Goal: Task Accomplishment & Management: Manage account settings

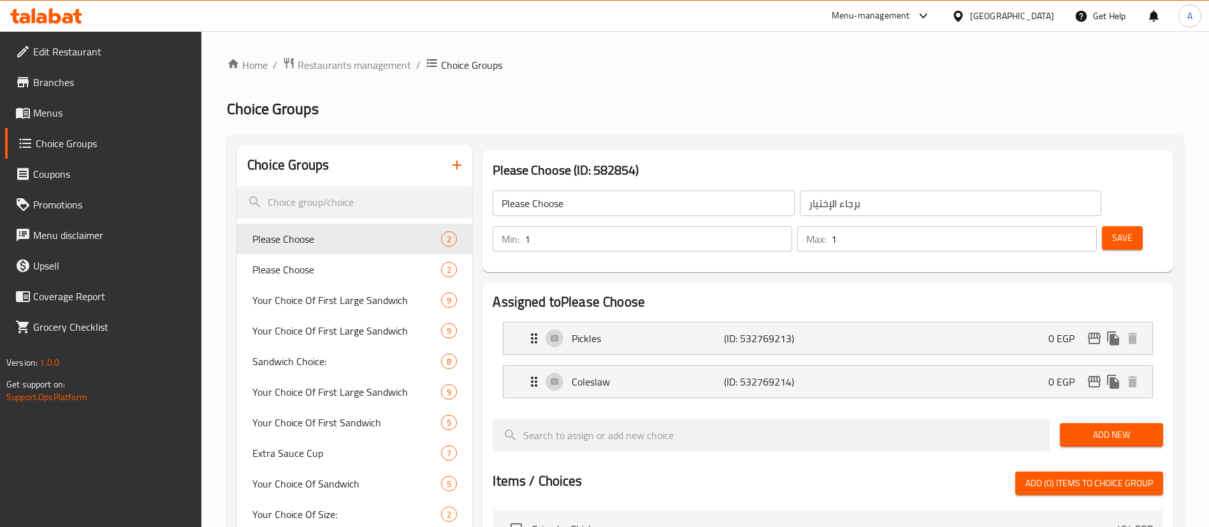
click at [638, 160] on h3 "Please Choose (ID: 582854)" at bounding box center [828, 170] width 671 height 20
click at [727, 177] on div "Please Choose ​ برجاء الإختيار ​ Min: 1 ​ Max: 1 ​ Save" at bounding box center [828, 221] width 681 height 92
click at [924, 147] on div "Please Choose (ID: 582854) Please Choose ​ برجاء الإختيار ​ Min: 1 ​ Max: 1 ​ S…" at bounding box center [827, 211] width 701 height 133
click at [927, 293] on h2 "Assigned to Please Choose" at bounding box center [828, 302] width 671 height 19
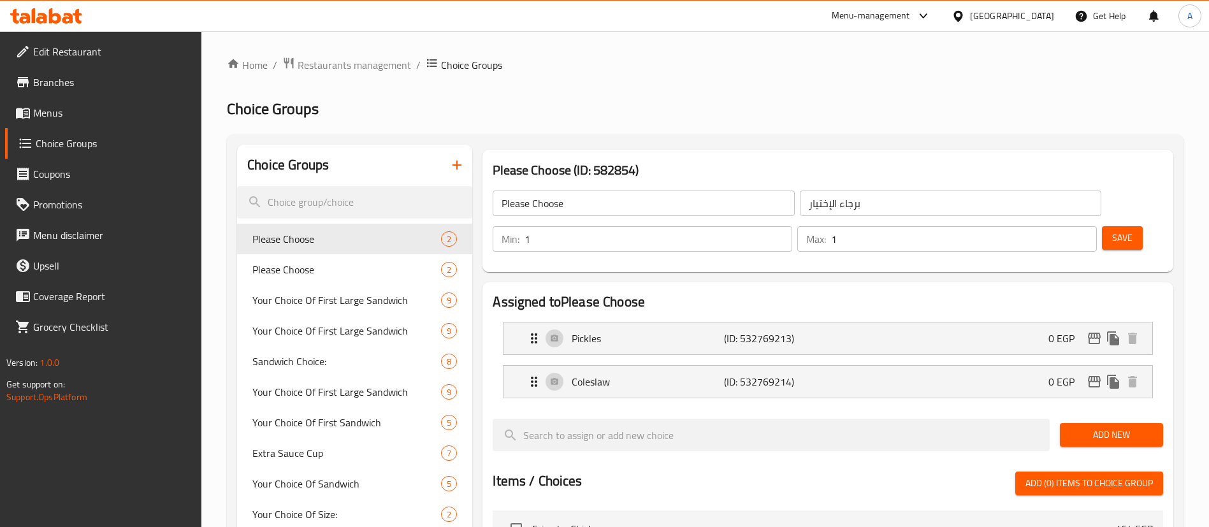
click at [797, 109] on h2 "Choice Groups" at bounding box center [705, 109] width 957 height 20
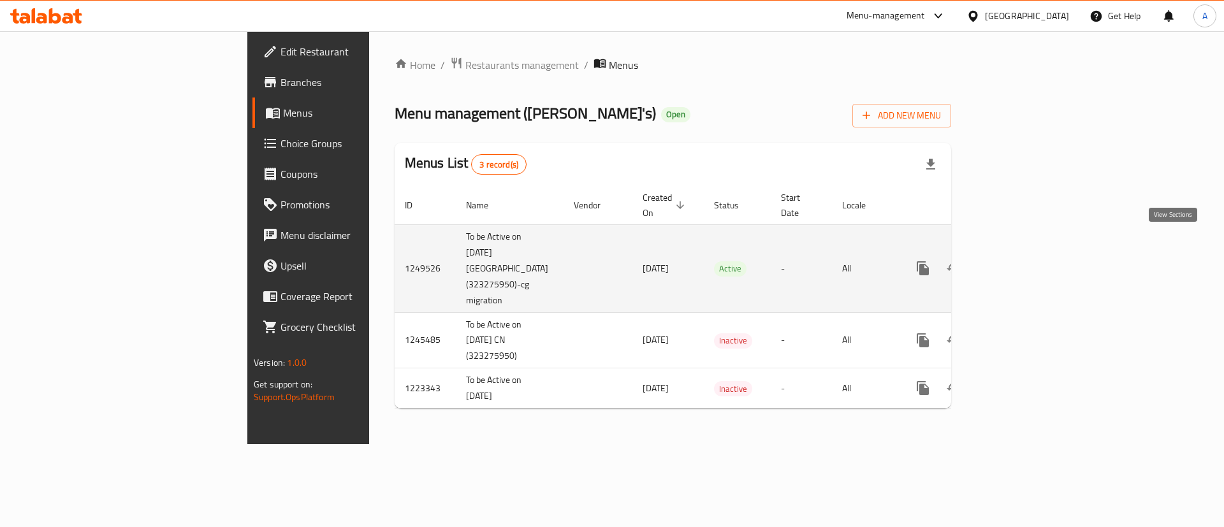
click at [1021, 263] on icon "enhanced table" at bounding box center [1014, 268] width 11 height 11
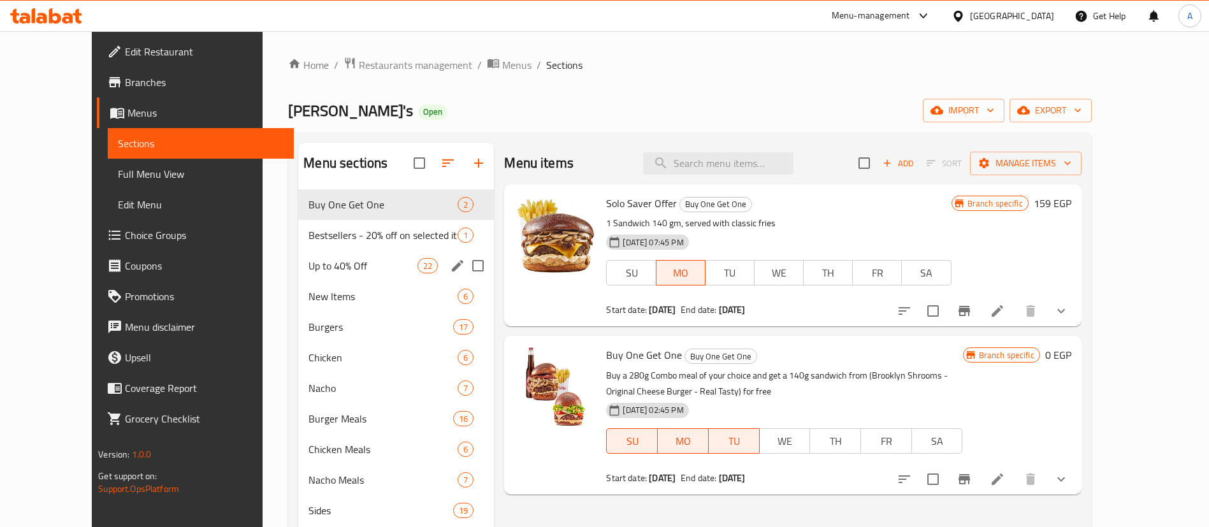
click at [312, 259] on span "Up to 40% Off" at bounding box center [363, 265] width 109 height 15
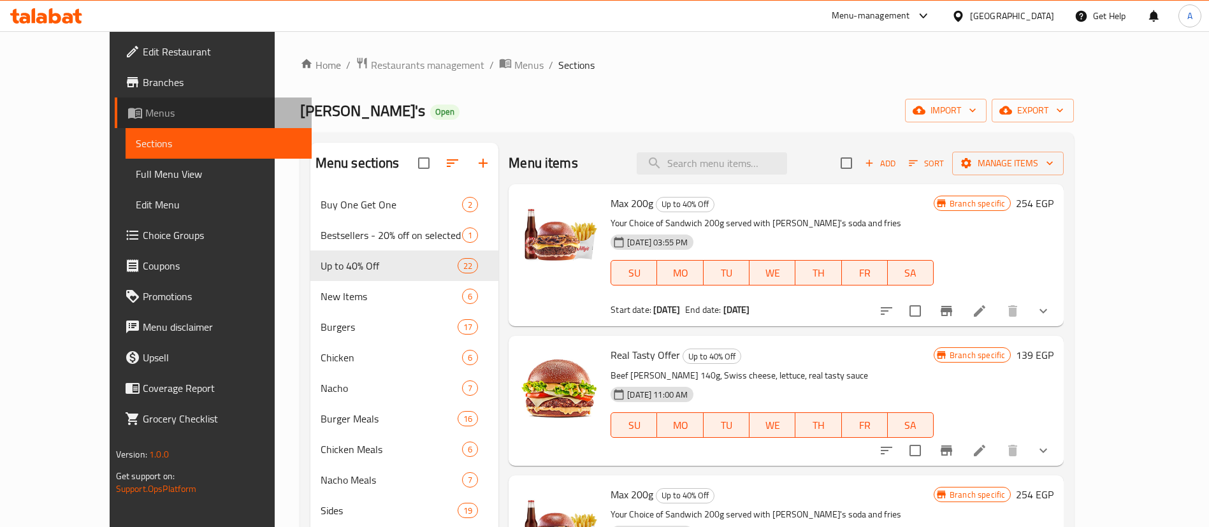
click at [145, 109] on span "Menus" at bounding box center [223, 112] width 156 height 15
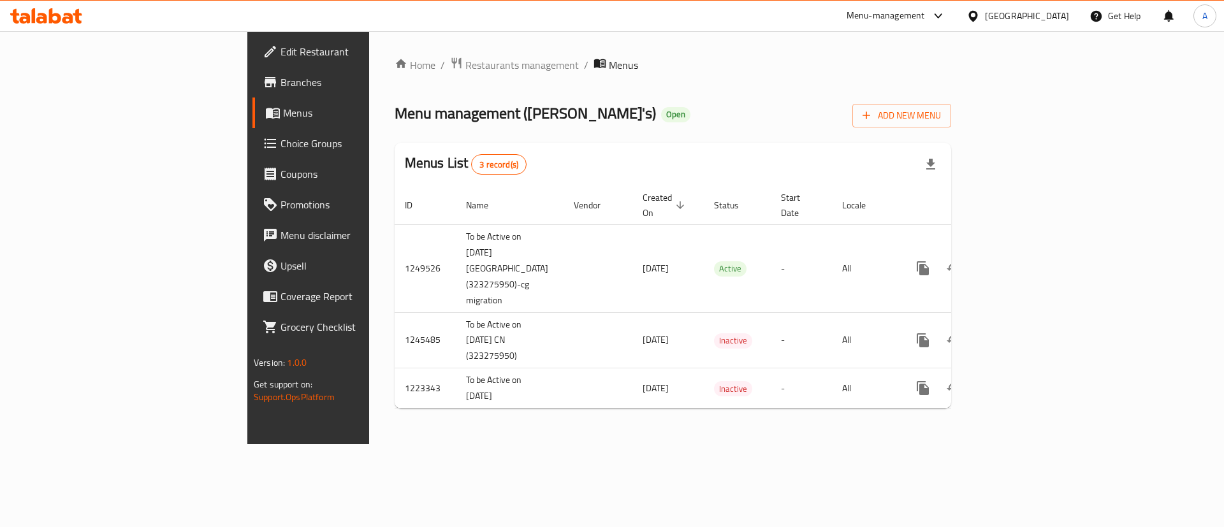
click at [252, 71] on link "Branches" at bounding box center [352, 82] width 200 height 31
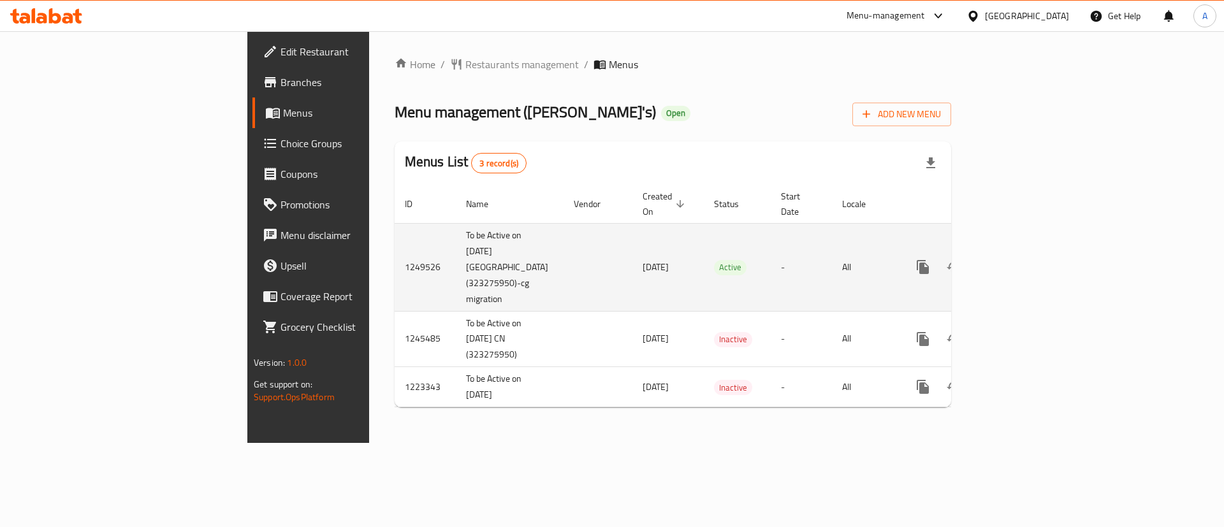
click at [1022, 259] on icon "enhanced table" at bounding box center [1014, 266] width 15 height 15
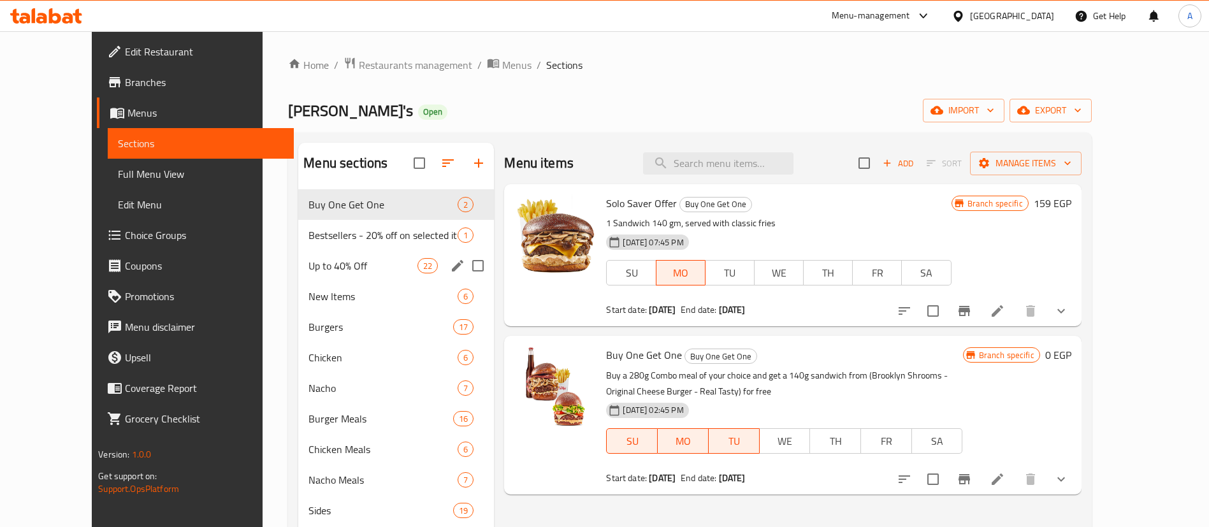
click at [331, 269] on span "Up to 40% Off" at bounding box center [363, 265] width 109 height 15
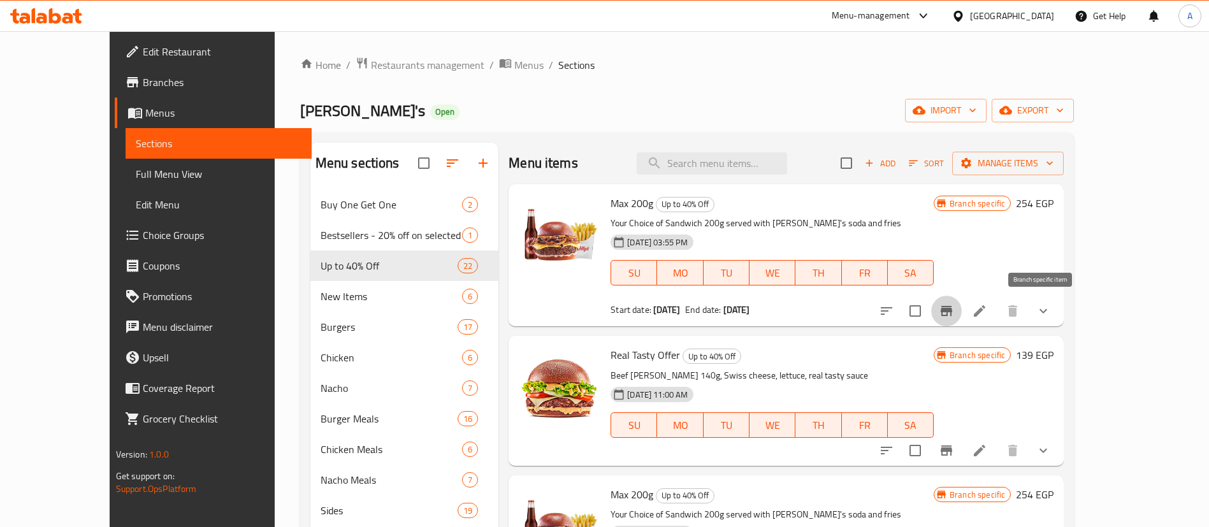
click at [952, 312] on icon "Branch-specific-item" at bounding box center [946, 311] width 11 height 10
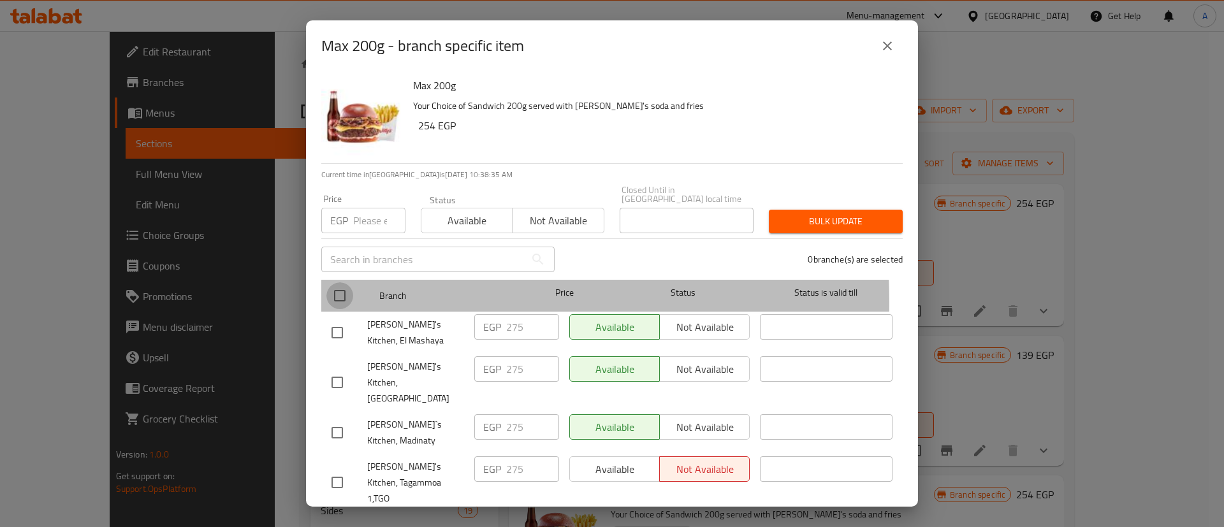
click at [334, 294] on input "checkbox" at bounding box center [339, 295] width 27 height 27
checkbox input "true"
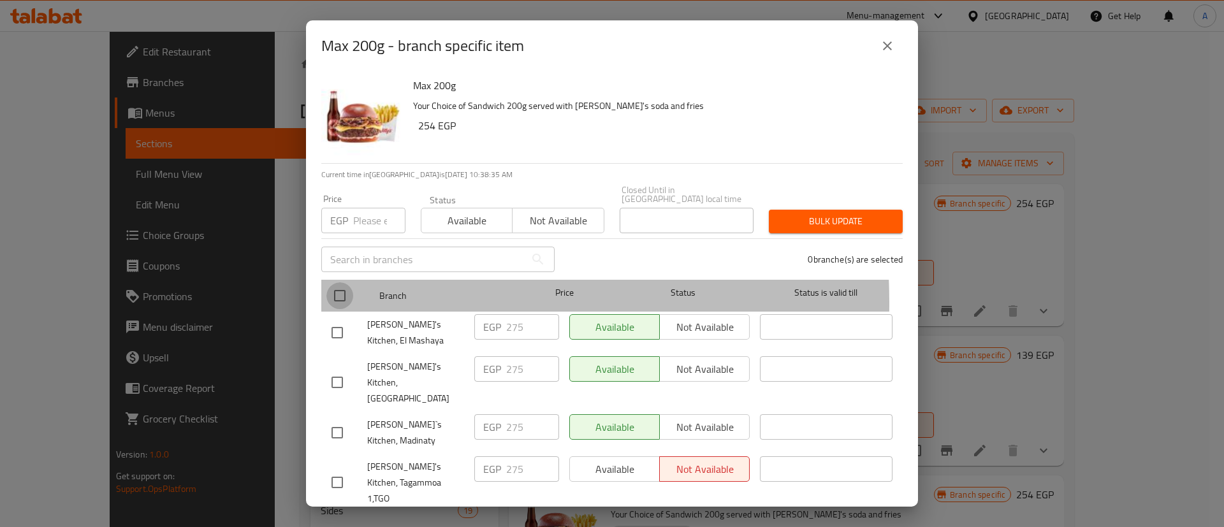
checkbox input "true"
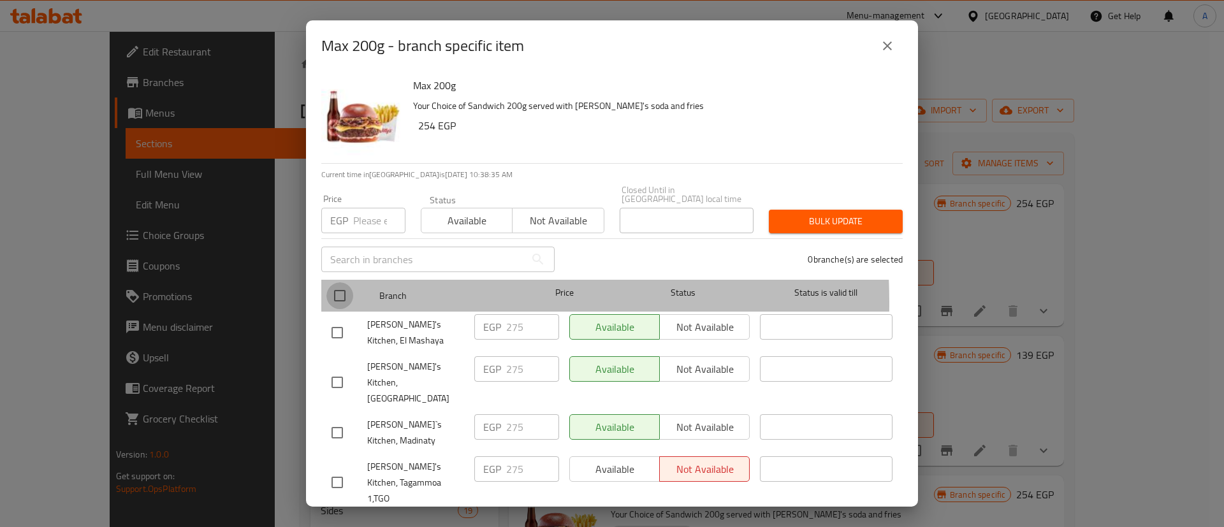
checkbox input "true"
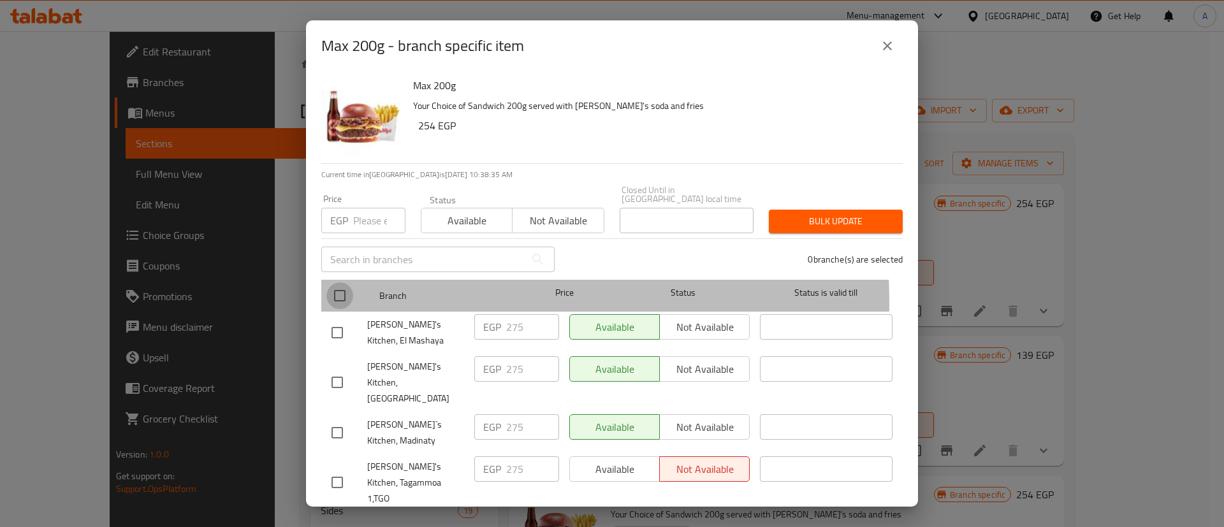
checkbox input "true"
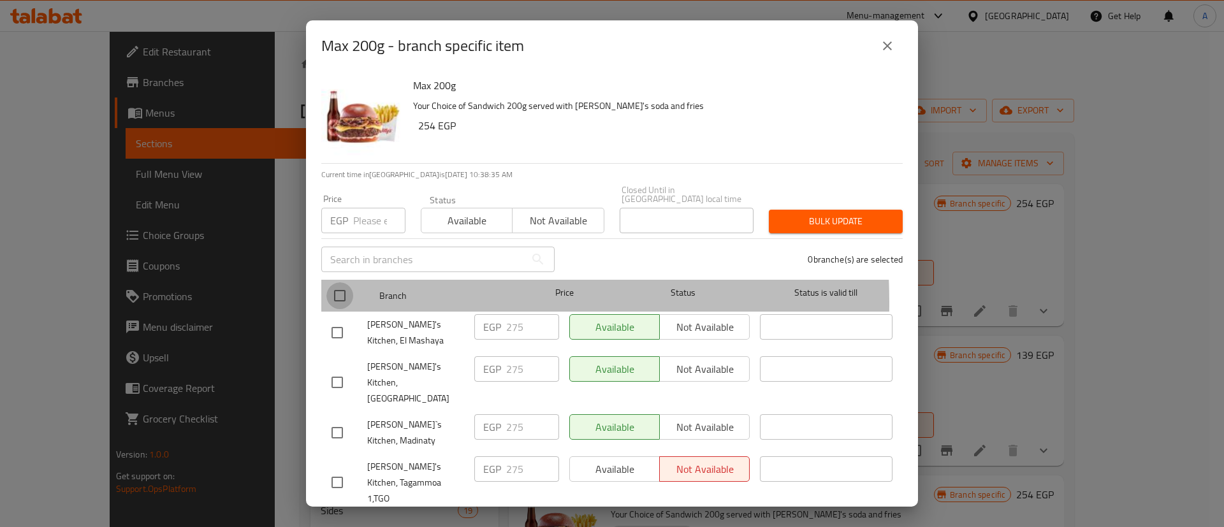
checkbox input "true"
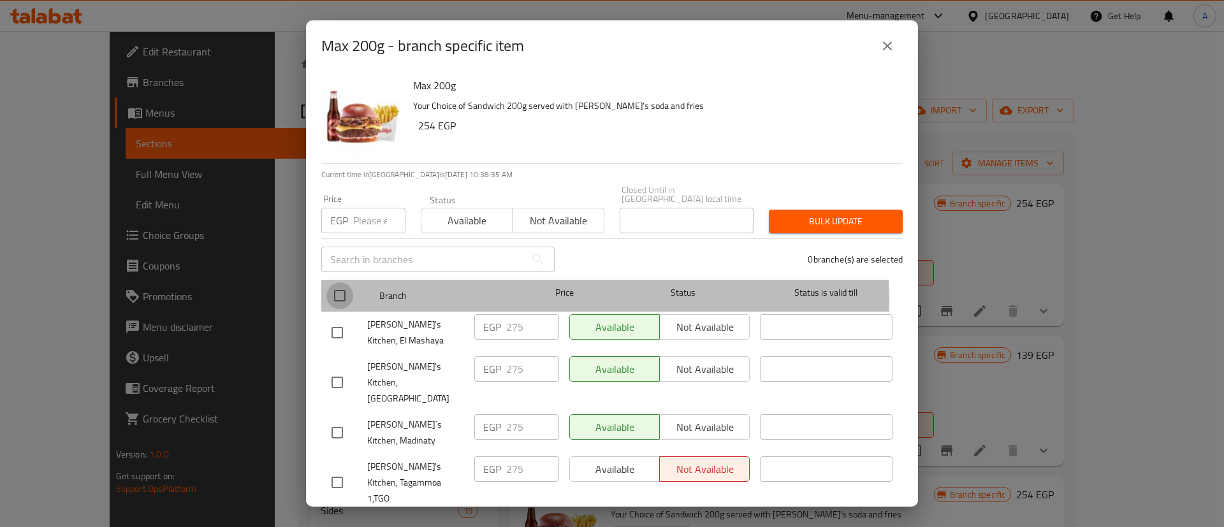
checkbox input "true"
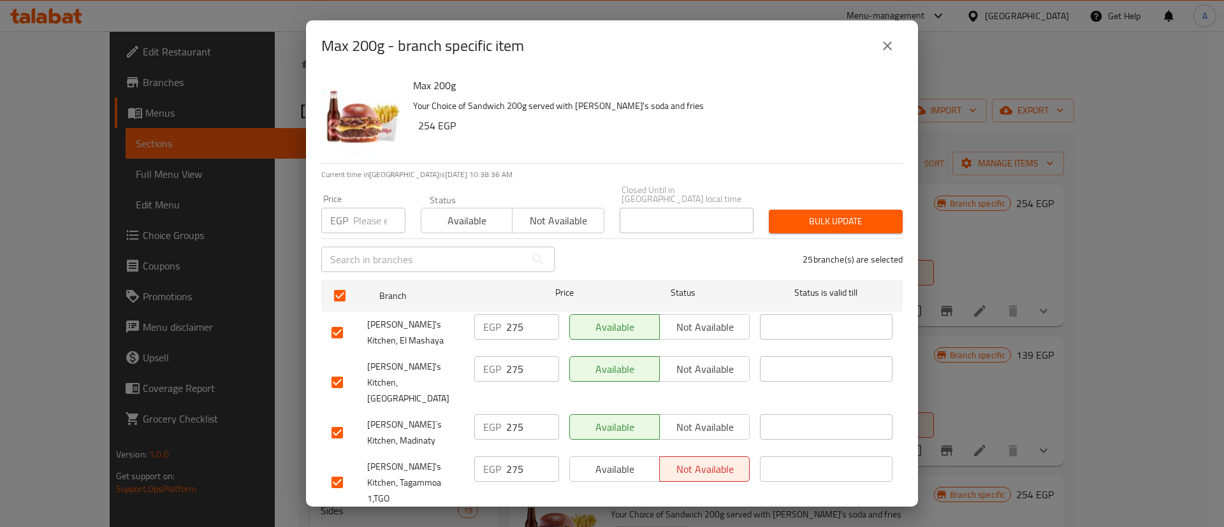
click at [460, 212] on span "Available" at bounding box center [466, 221] width 81 height 18
click at [862, 217] on span "Bulk update" at bounding box center [835, 222] width 113 height 16
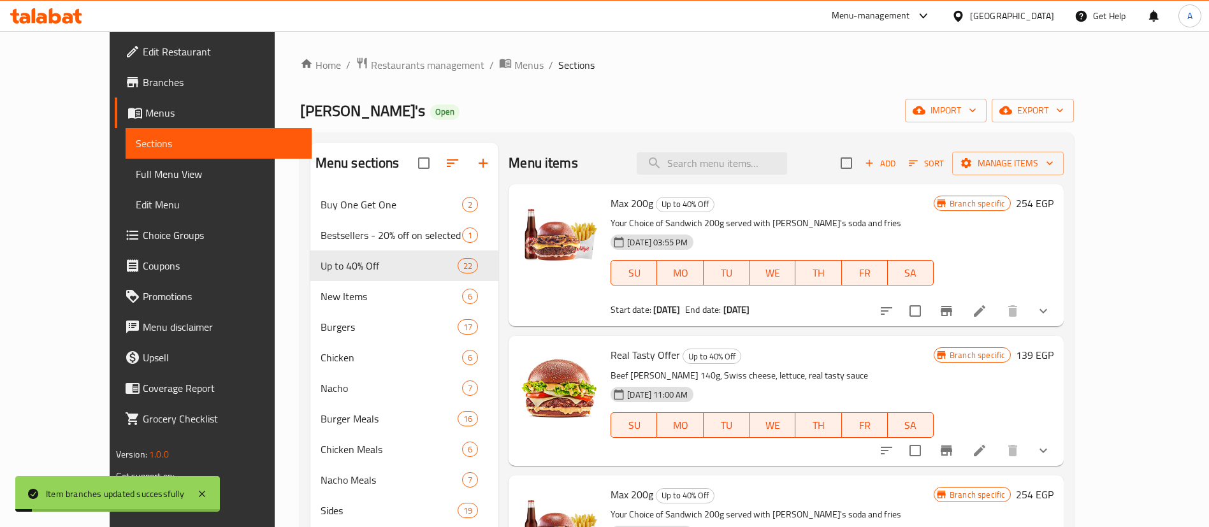
click at [902, 145] on div "Menu items Add Sort Manage items" at bounding box center [786, 163] width 555 height 41
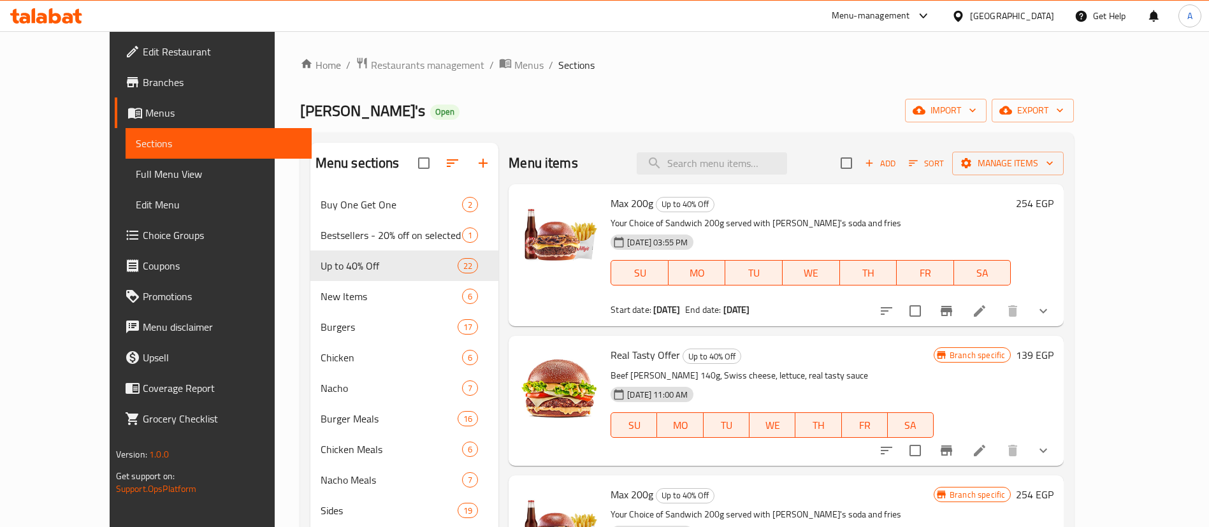
click at [954, 317] on icon "Branch-specific-item" at bounding box center [946, 310] width 15 height 15
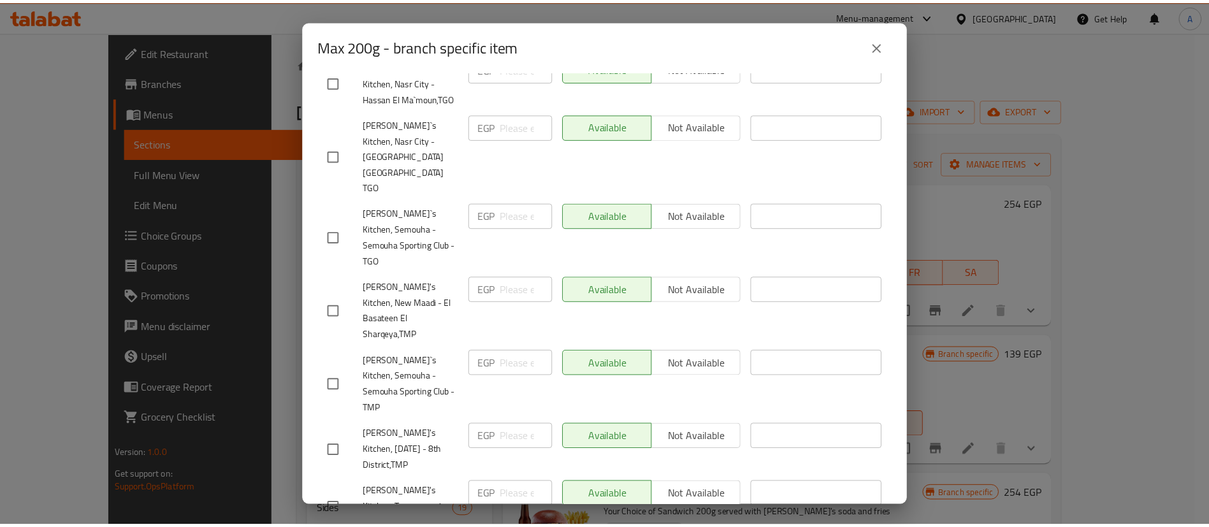
scroll to position [1072, 0]
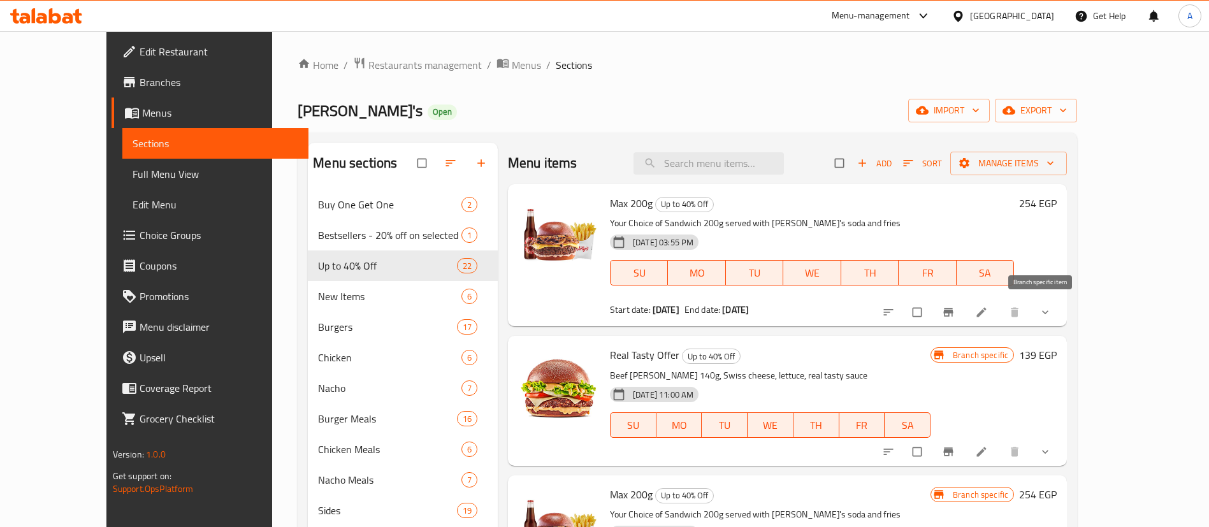
click at [955, 314] on icon "Branch-specific-item" at bounding box center [948, 312] width 13 height 13
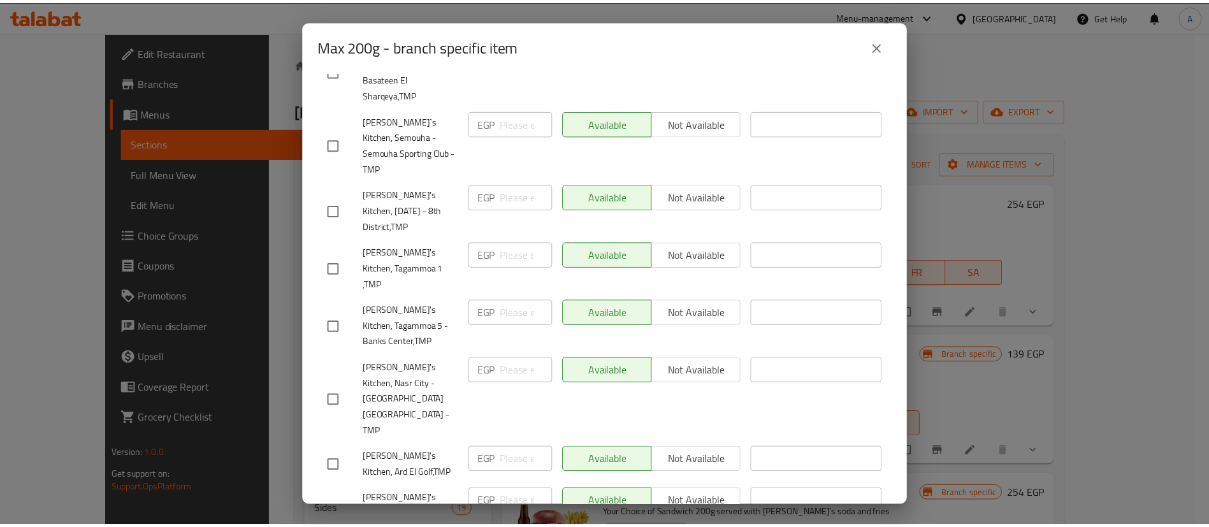
scroll to position [1072, 0]
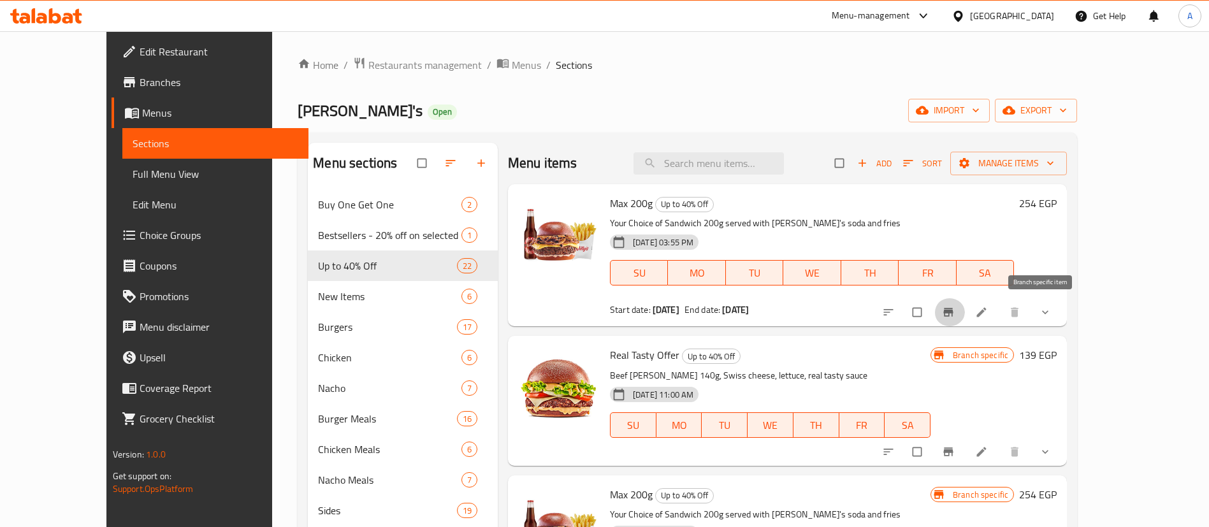
click at [988, 317] on icon at bounding box center [981, 312] width 13 height 13
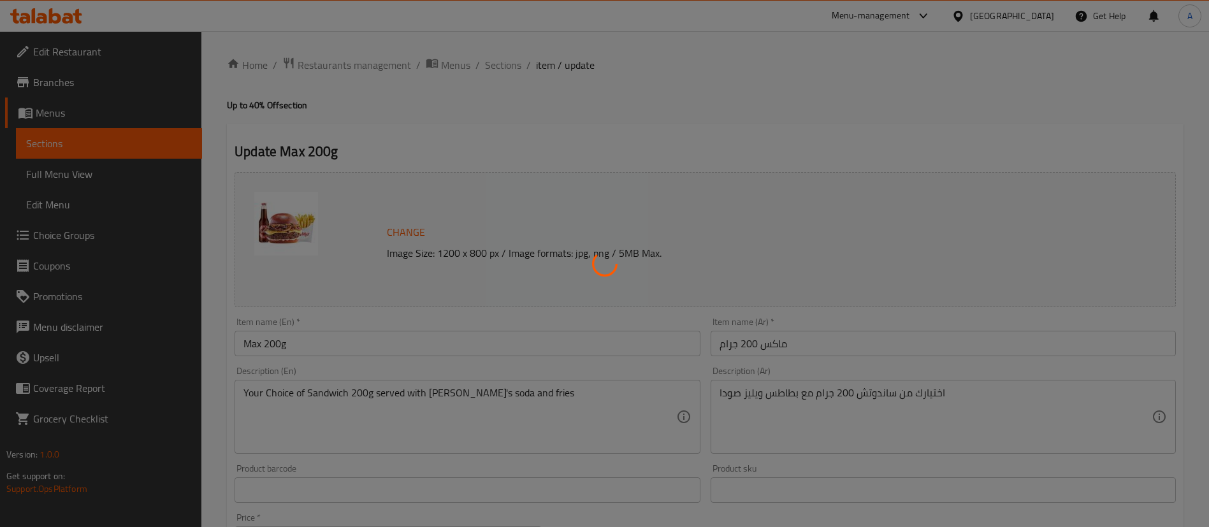
type input "إختيارك من الصودا"
type input "1"
type input "اختيارك من الساندويتش"
type input "1"
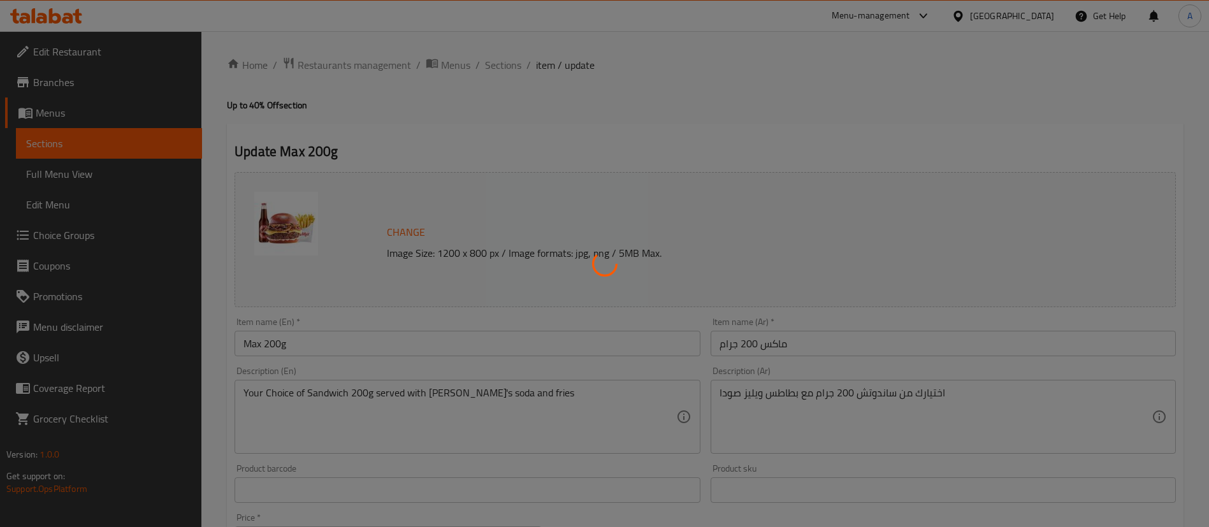
type input "1"
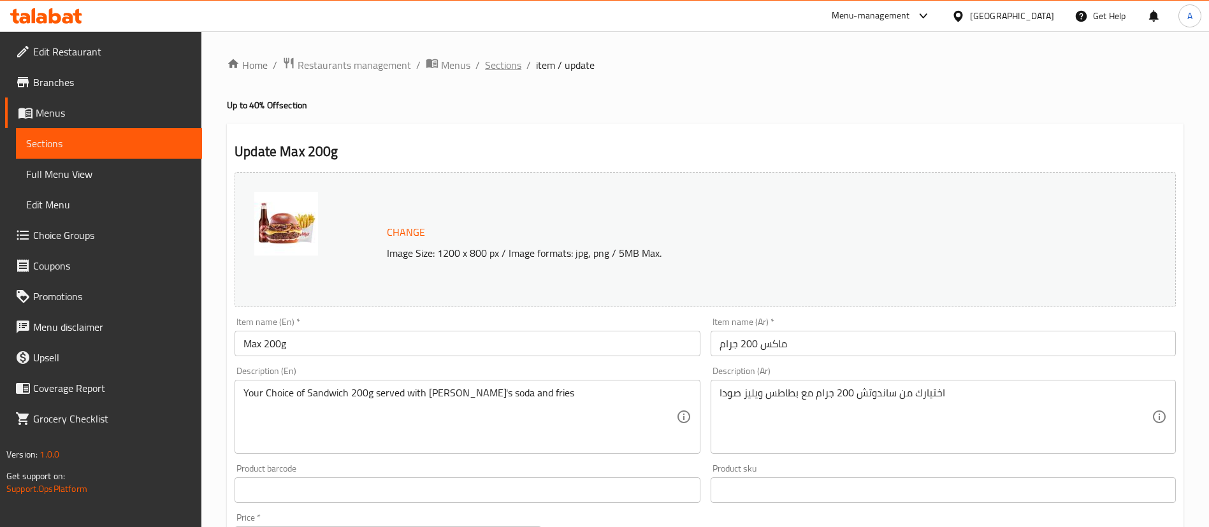
click at [505, 62] on span "Sections" at bounding box center [503, 64] width 36 height 15
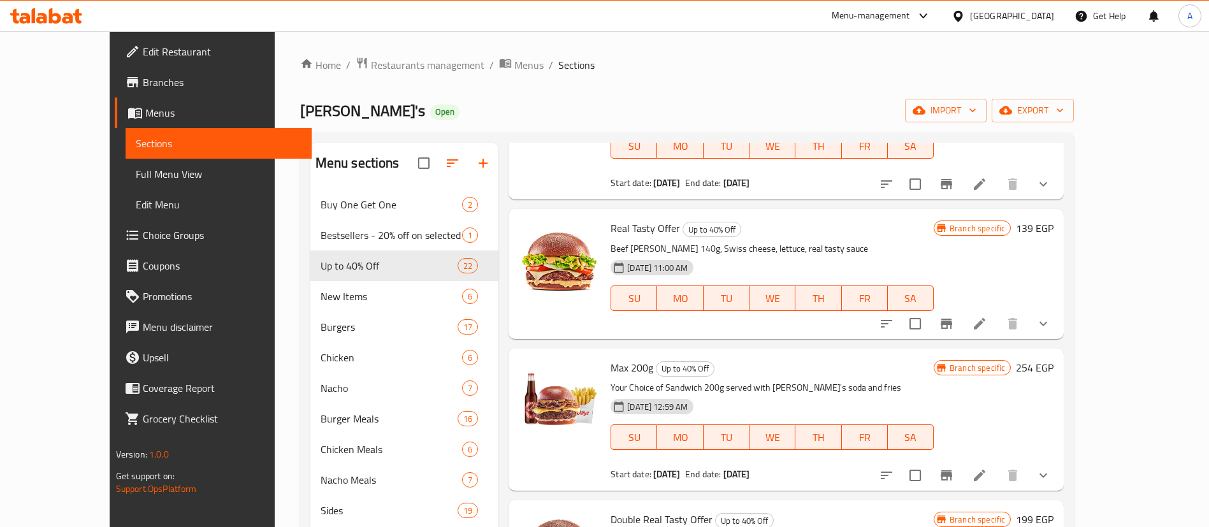
scroll to position [127, 0]
click at [954, 472] on icon "Branch-specific-item" at bounding box center [946, 474] width 15 height 15
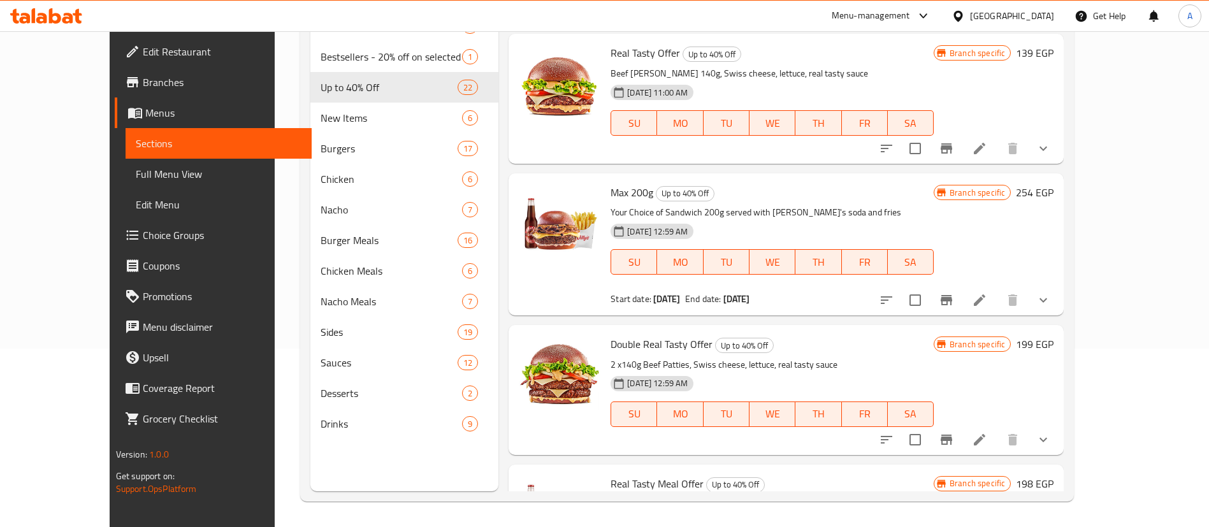
scroll to position [159, 0]
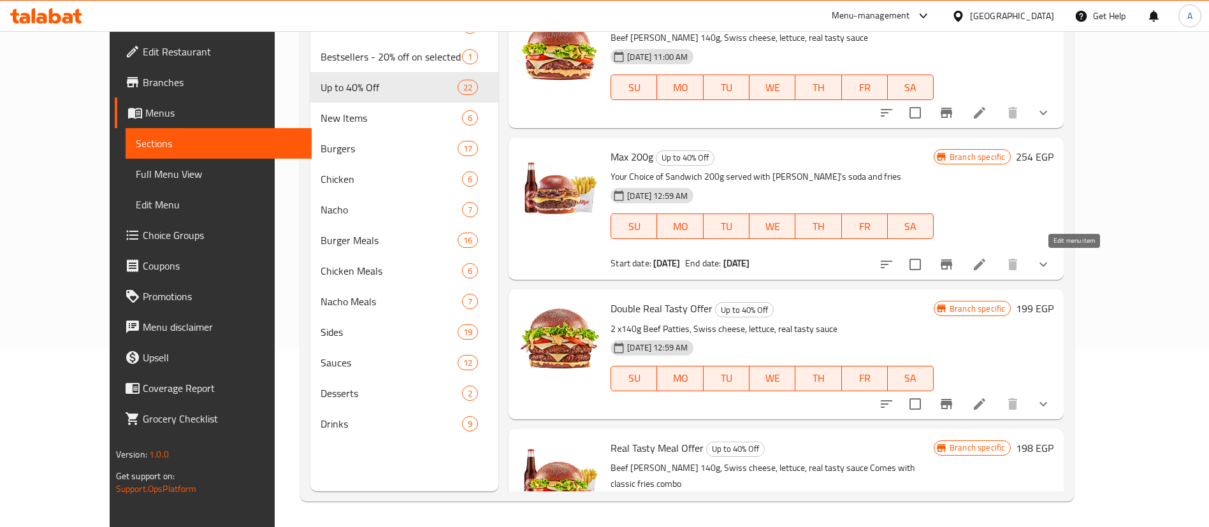
click at [987, 268] on icon at bounding box center [979, 264] width 15 height 15
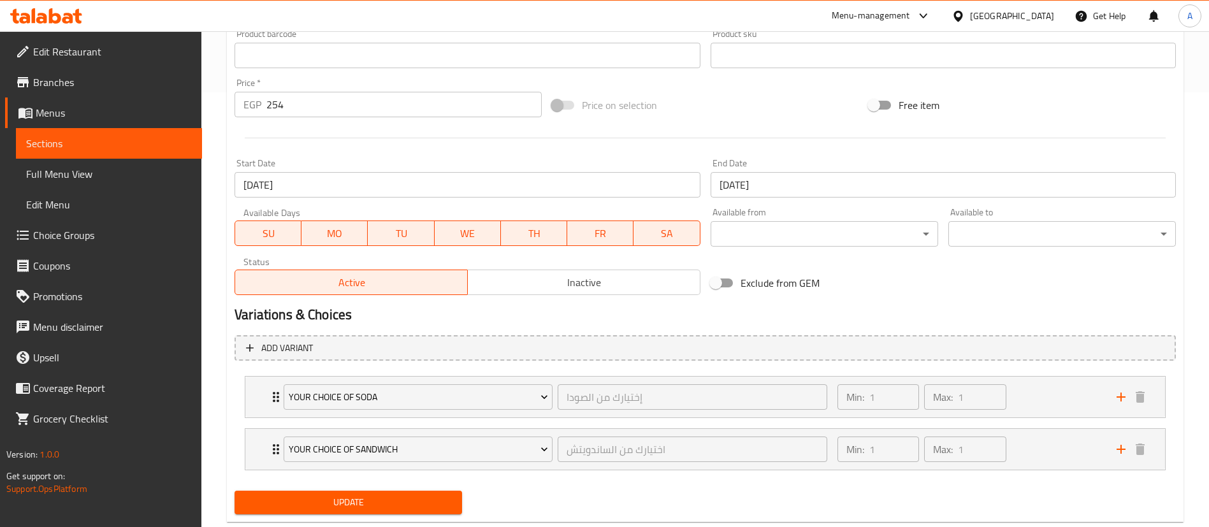
scroll to position [465, 0]
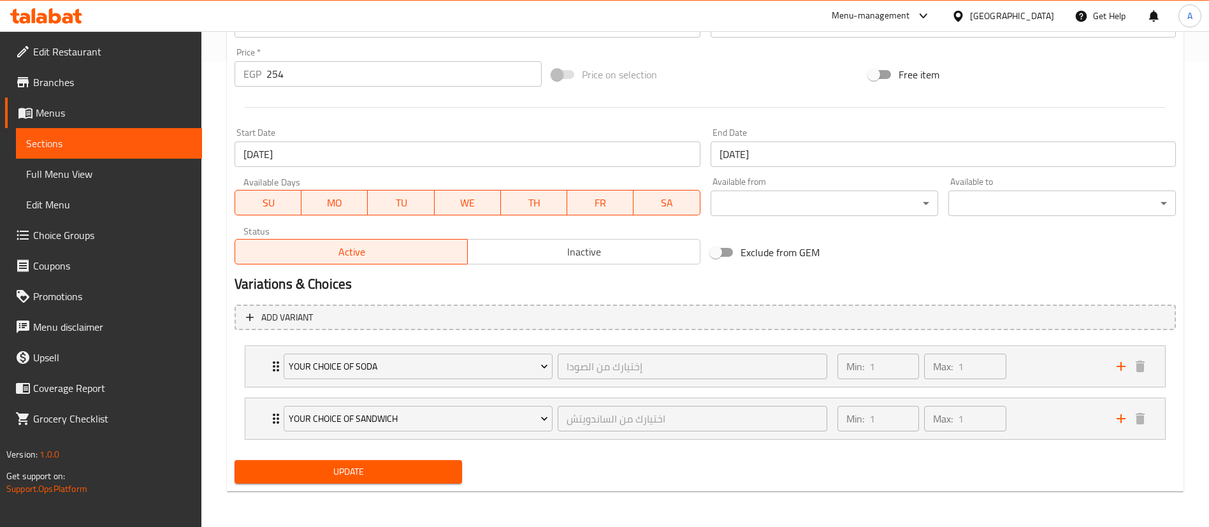
click at [570, 252] on span "Inactive" at bounding box center [584, 252] width 222 height 18
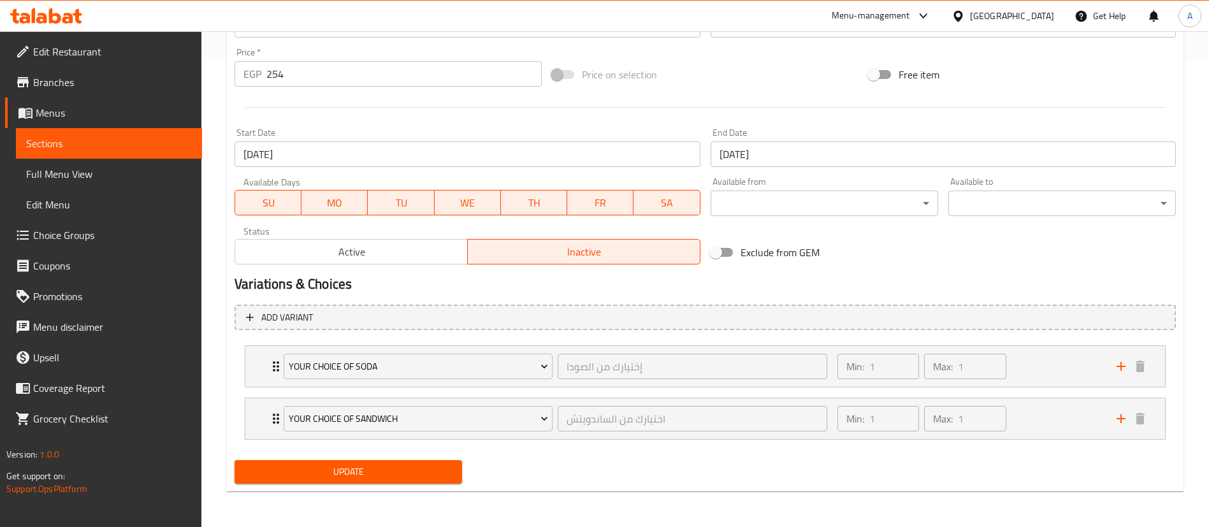
click at [386, 465] on span "Update" at bounding box center [348, 472] width 207 height 16
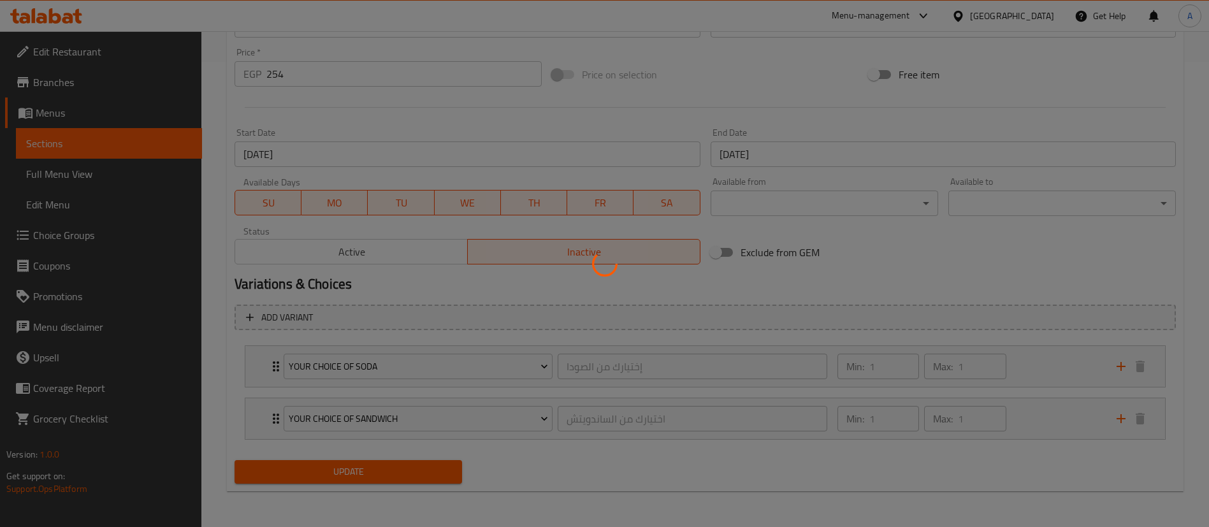
scroll to position [0, 0]
